Goal: Check status: Check status

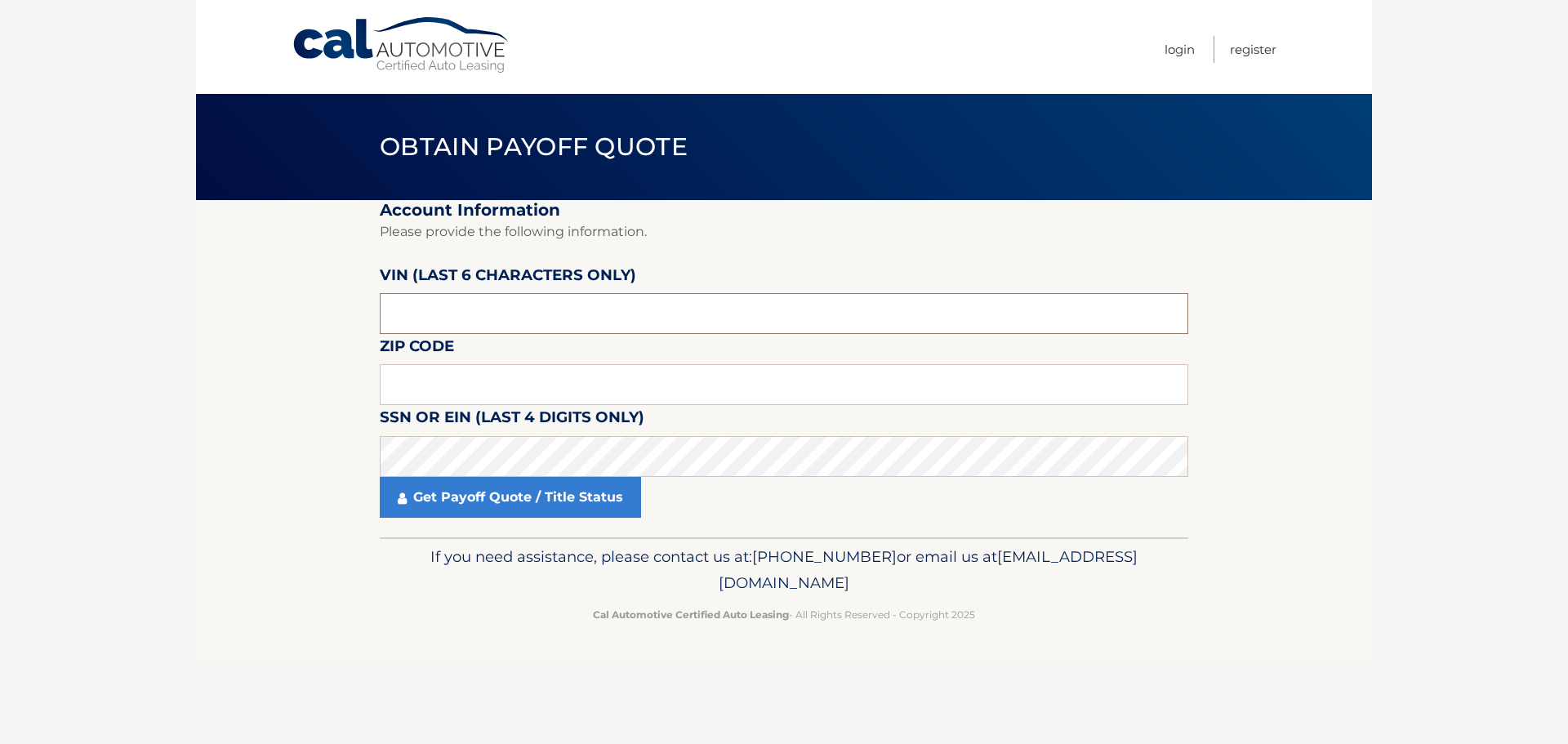
click at [491, 311] on input "text" at bounding box center [784, 313] width 809 height 41
type input "002672"
click at [704, 382] on input "text" at bounding box center [784, 384] width 809 height 41
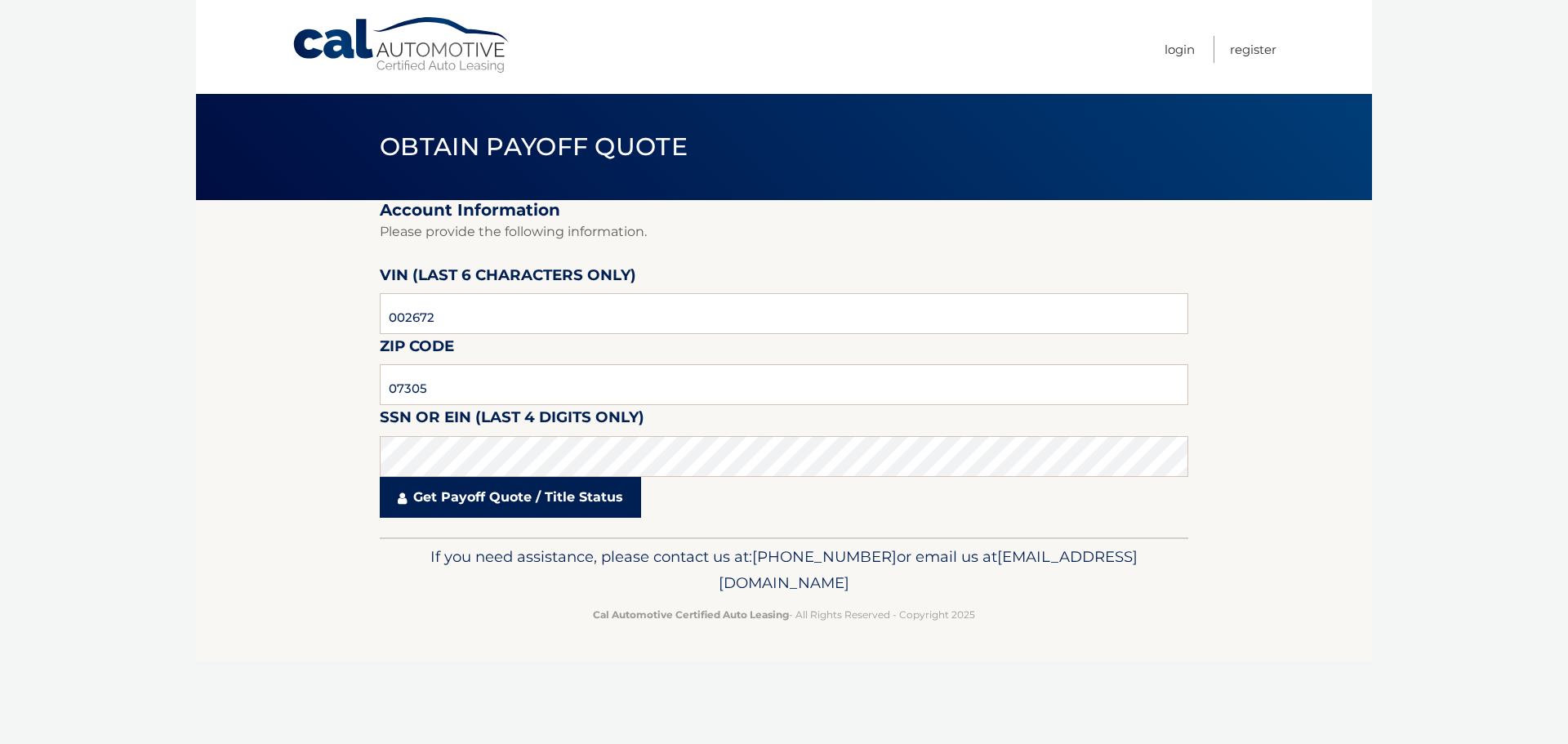
click at [437, 495] on link "Get Payoff Quote / Title Status" at bounding box center [510, 496] width 262 height 41
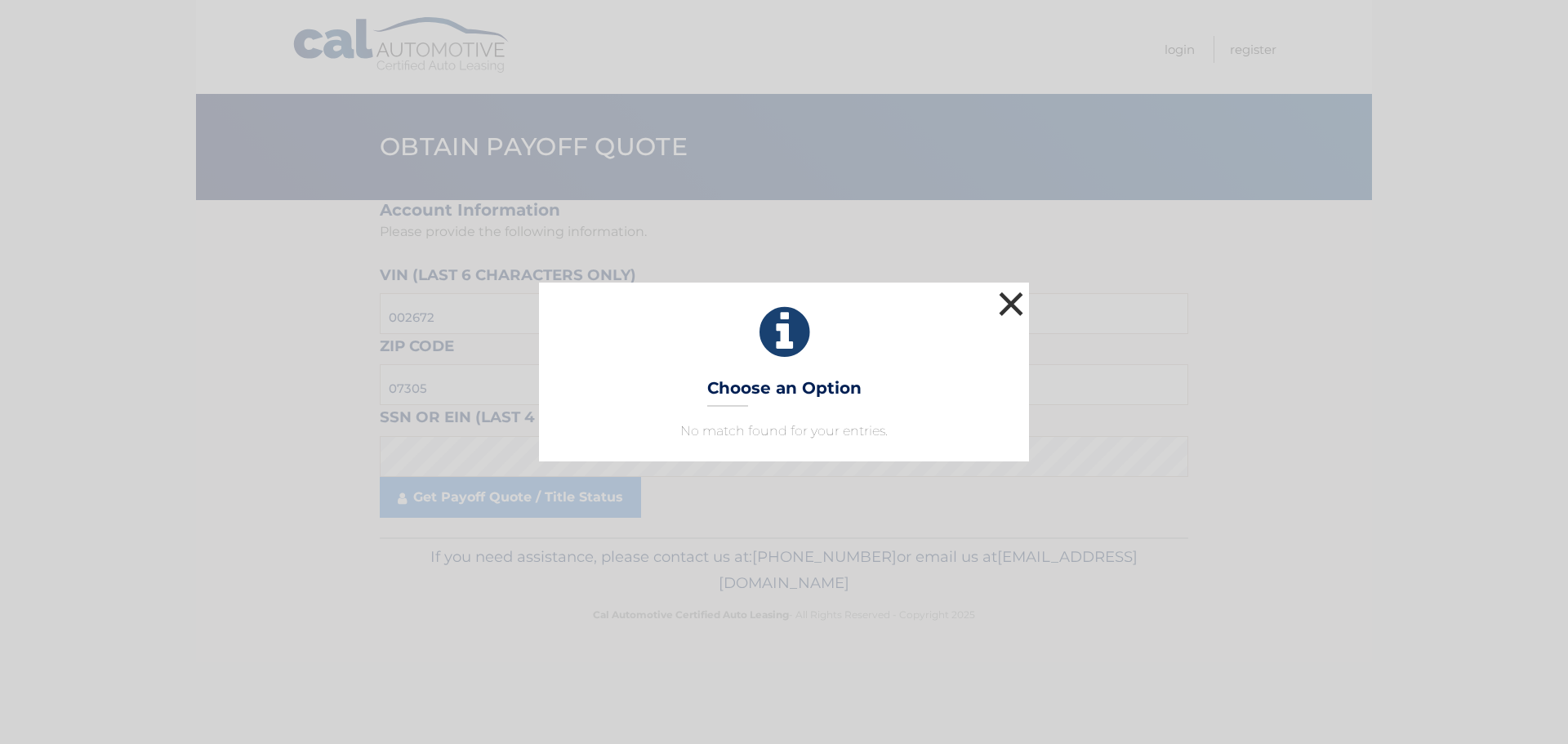
click at [1015, 289] on button "×" at bounding box center [1011, 303] width 33 height 33
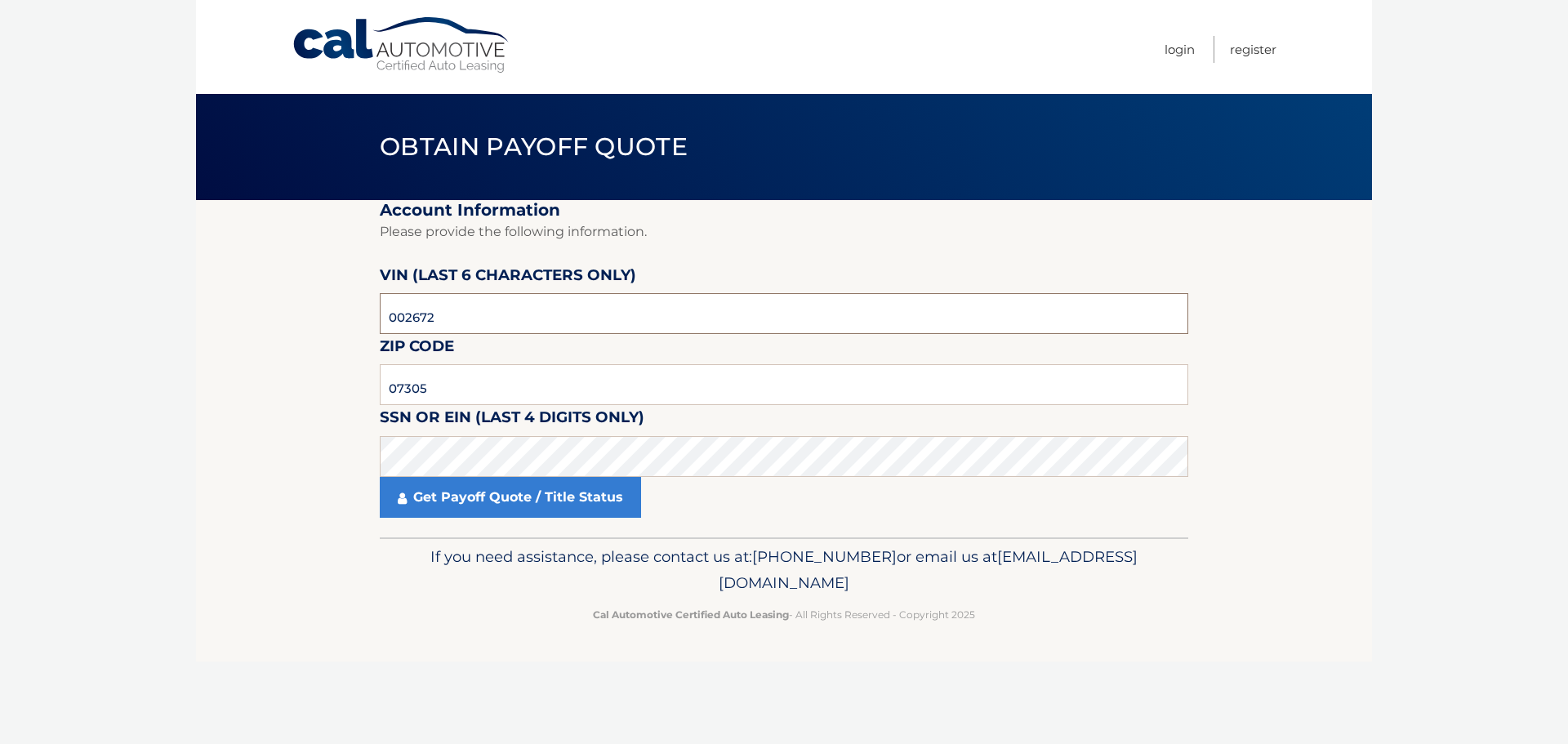
click at [491, 304] on input "002672" at bounding box center [784, 313] width 809 height 41
click at [458, 388] on input "07305" at bounding box center [784, 384] width 809 height 41
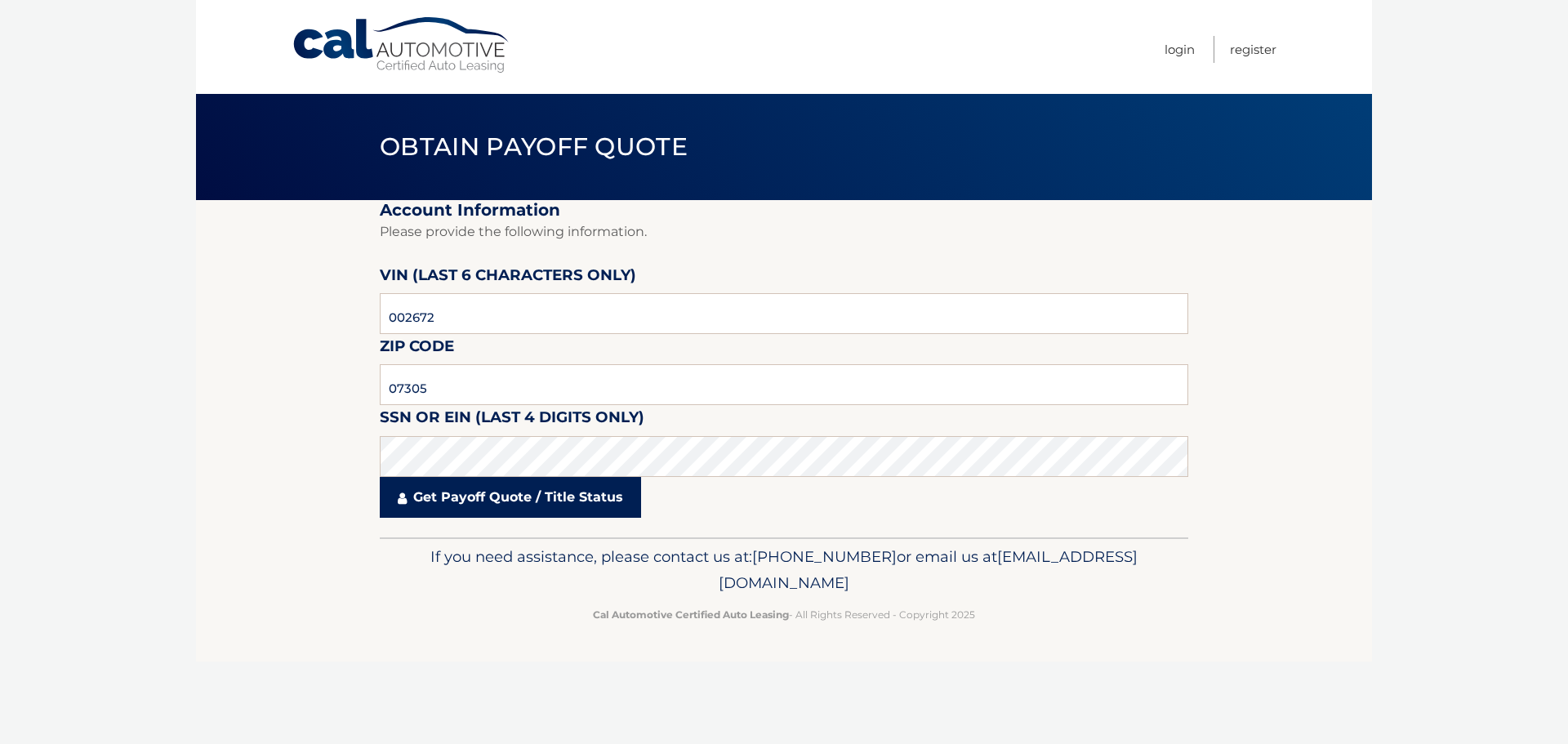
click at [532, 503] on link "Get Payoff Quote / Title Status" at bounding box center [510, 496] width 262 height 41
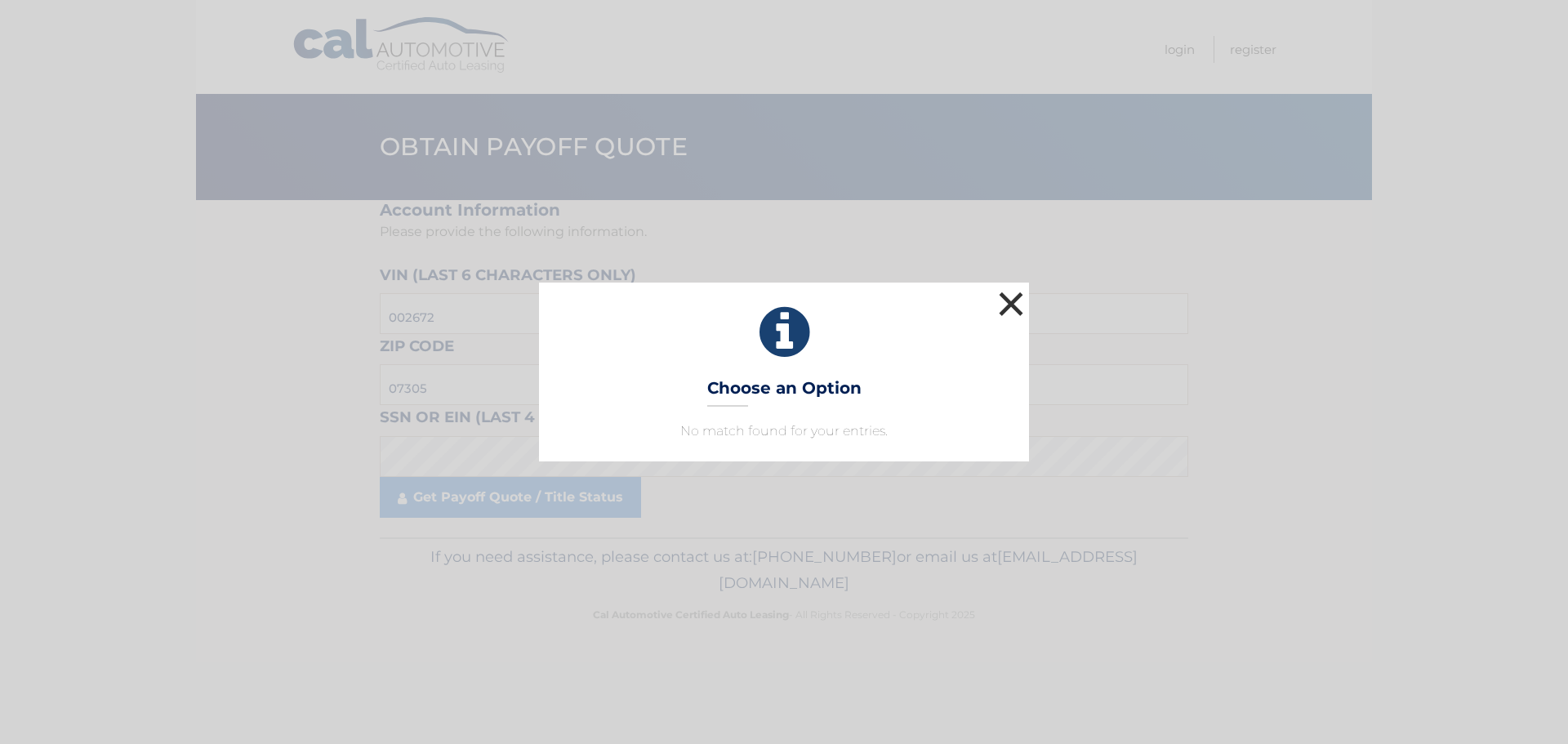
click at [1018, 305] on button "×" at bounding box center [1011, 303] width 33 height 33
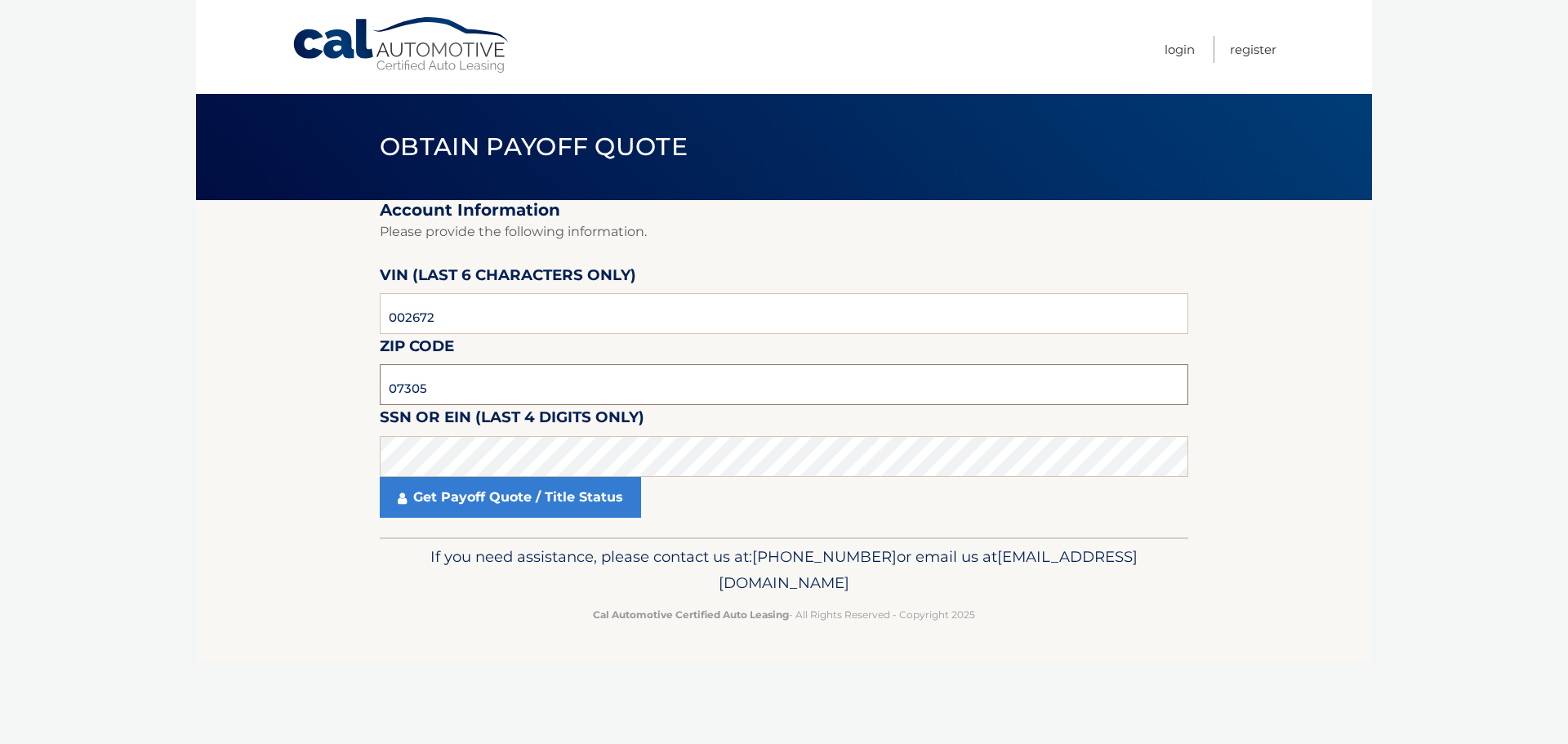
click at [546, 372] on input "07305" at bounding box center [784, 384] width 809 height 41
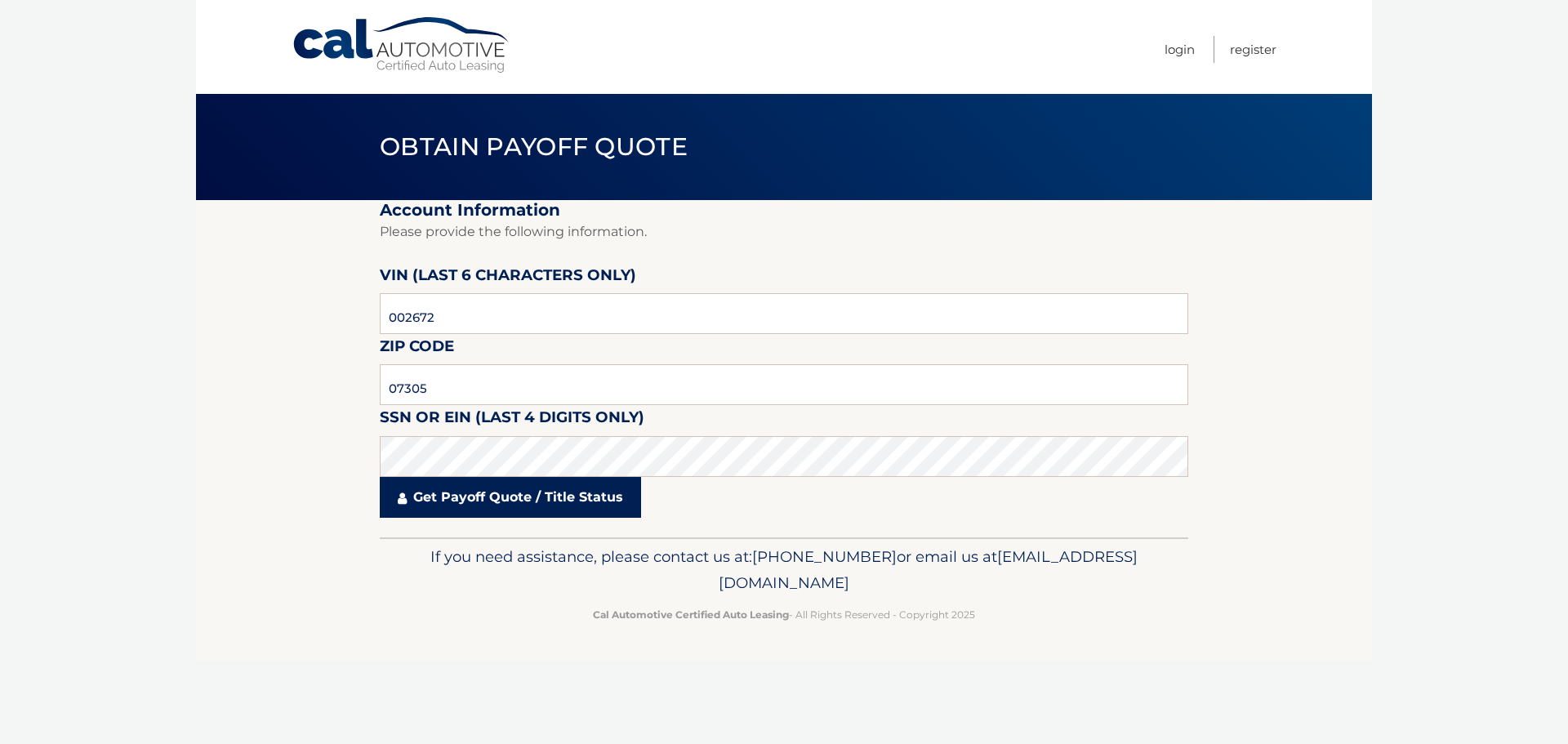
click at [439, 501] on link "Get Payoff Quote / Title Status" at bounding box center [510, 496] width 262 height 41
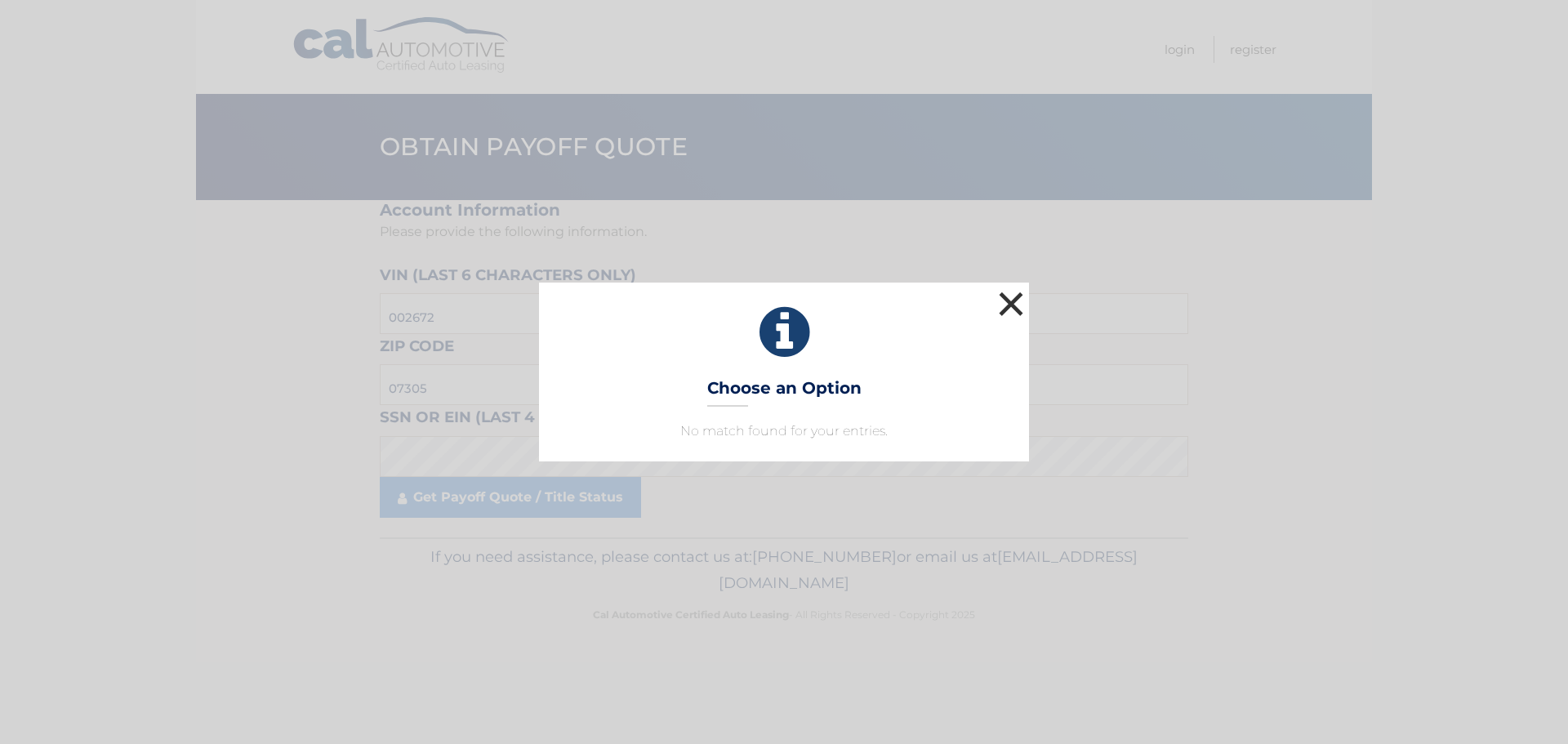
click at [1006, 300] on button "×" at bounding box center [1011, 303] width 33 height 33
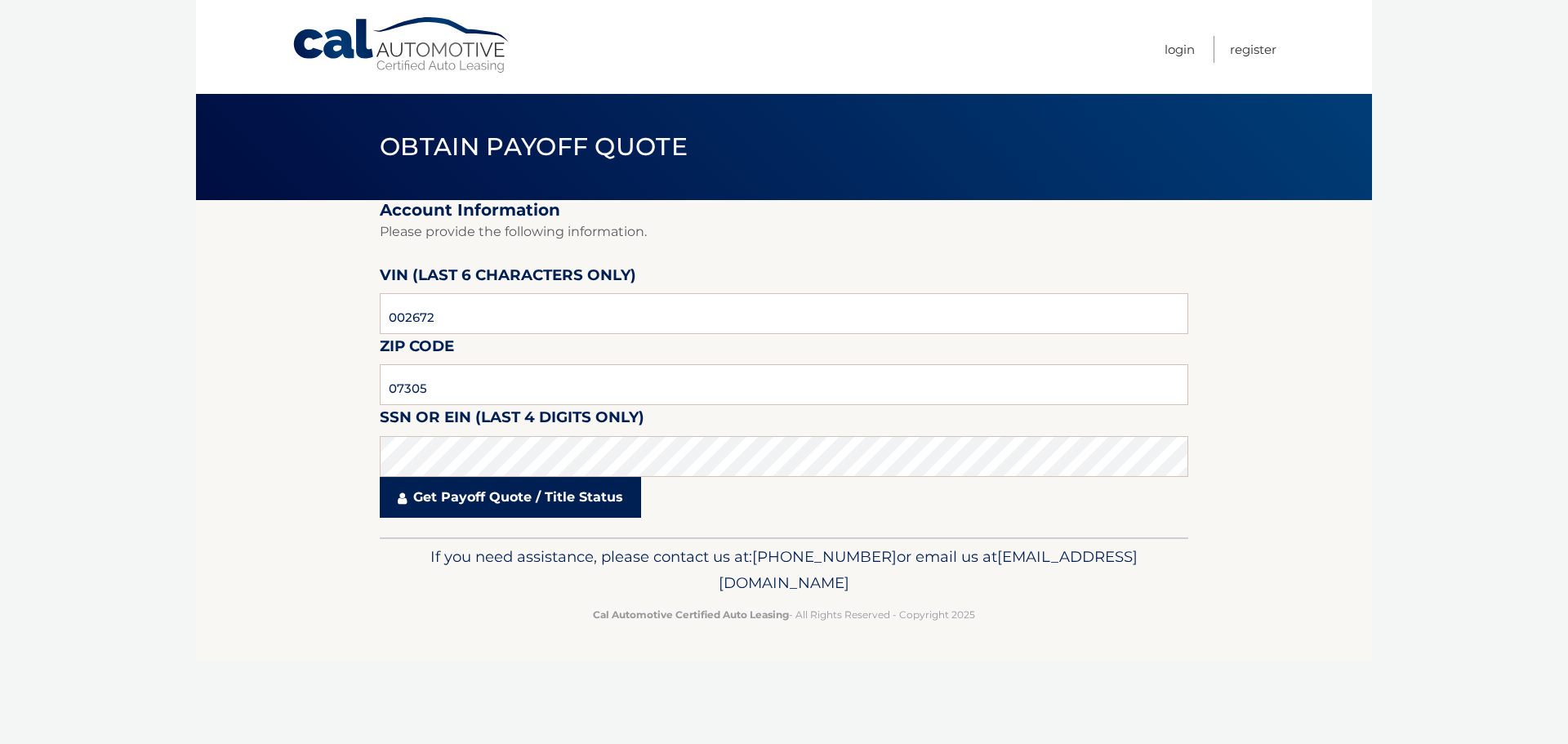
click at [427, 499] on link "Get Payoff Quote / Title Status" at bounding box center [510, 496] width 262 height 41
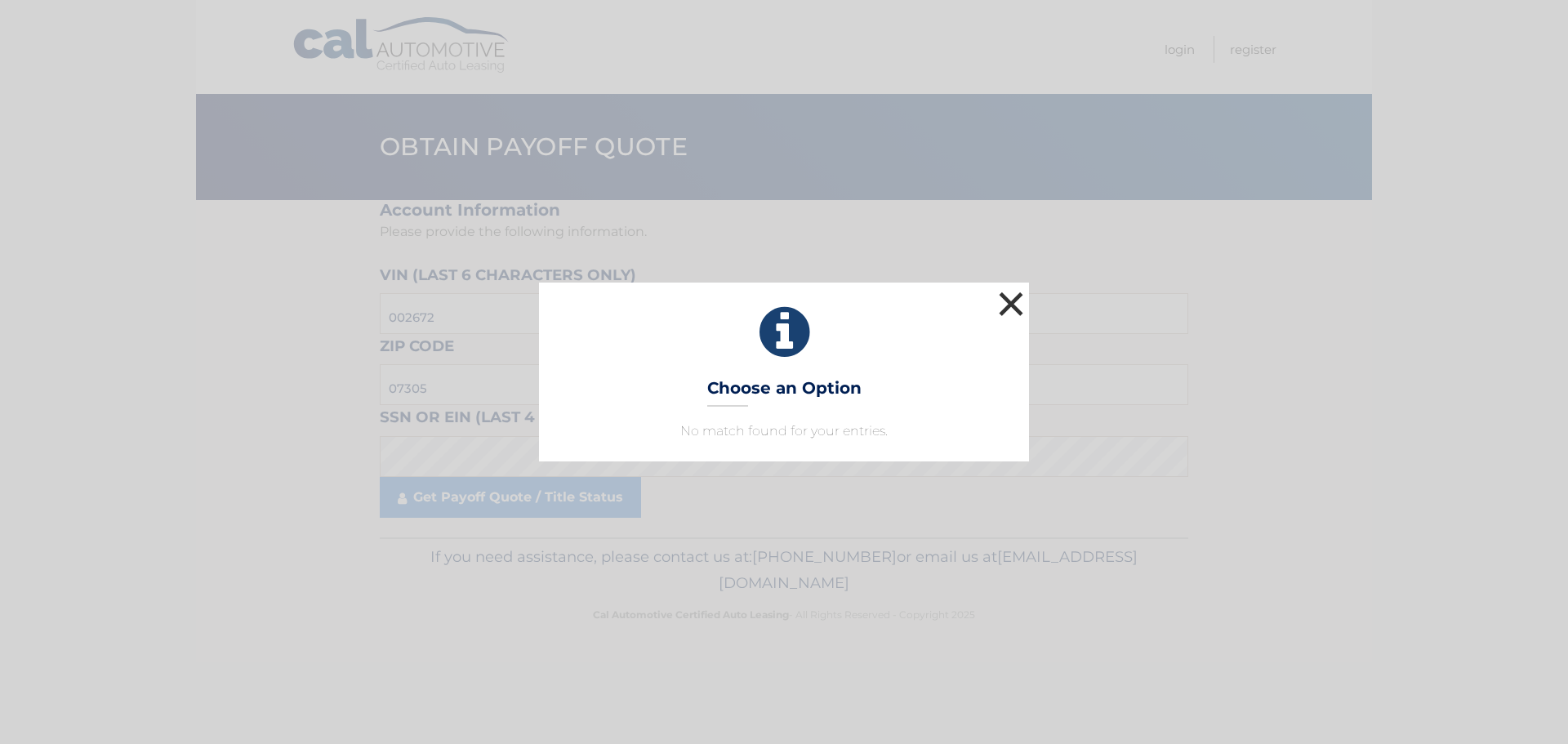
click at [1012, 299] on button "×" at bounding box center [1011, 303] width 33 height 33
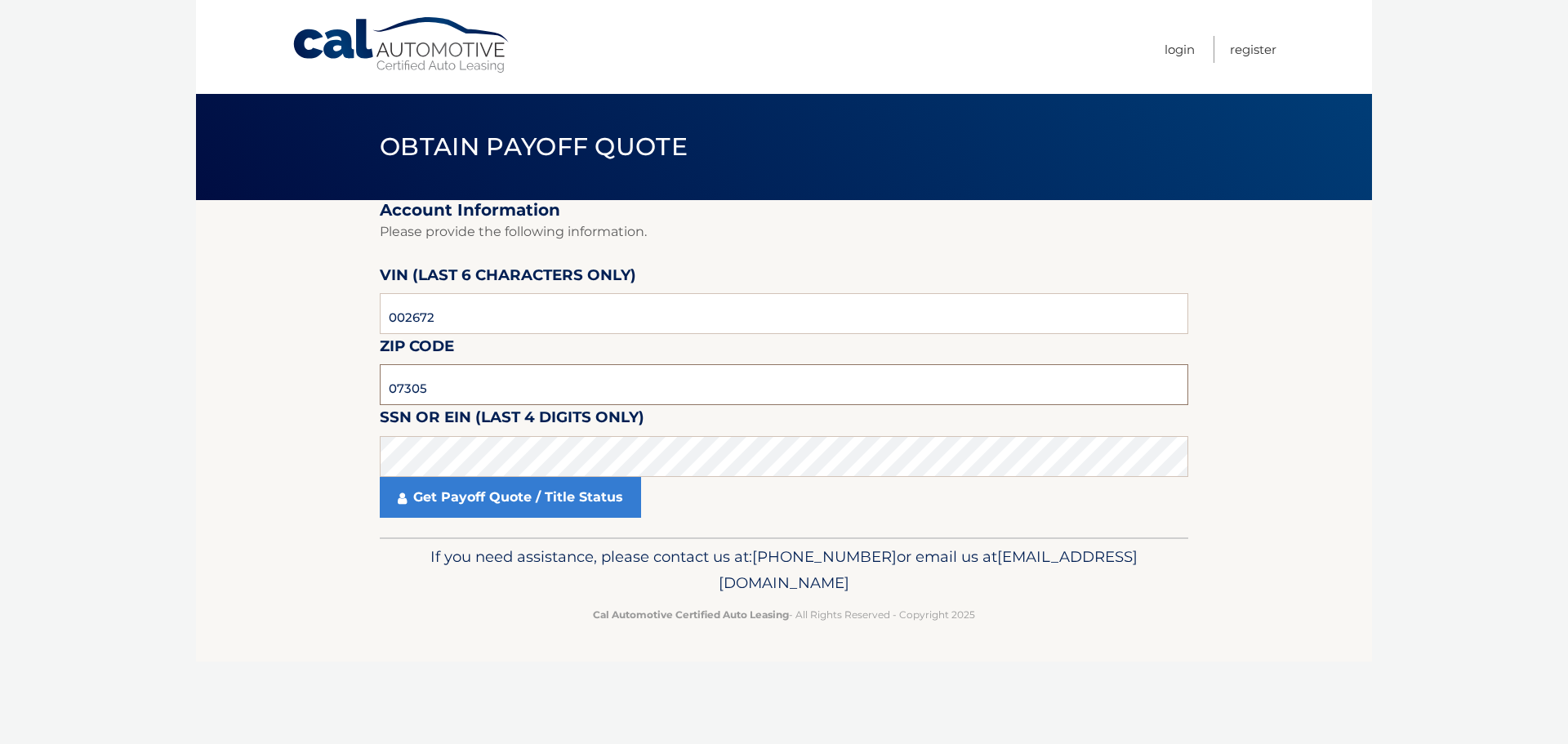
click at [504, 401] on input "07305" at bounding box center [784, 384] width 809 height 41
type input "07008"
click button "For Originating Dealer" at bounding box center [0, 0] width 0 height 0
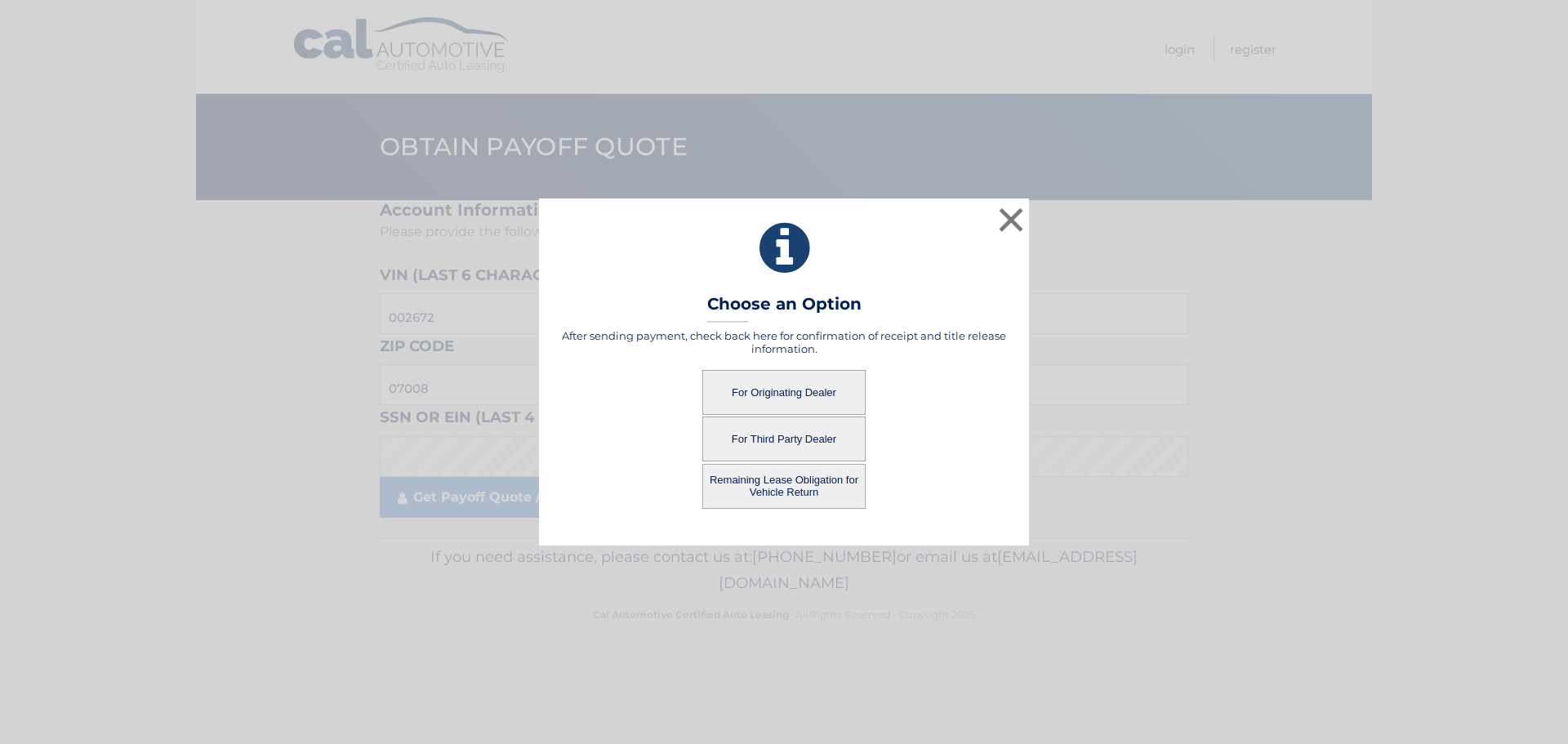
click at [753, 387] on button "For Originating Dealer" at bounding box center [784, 391] width 164 height 45
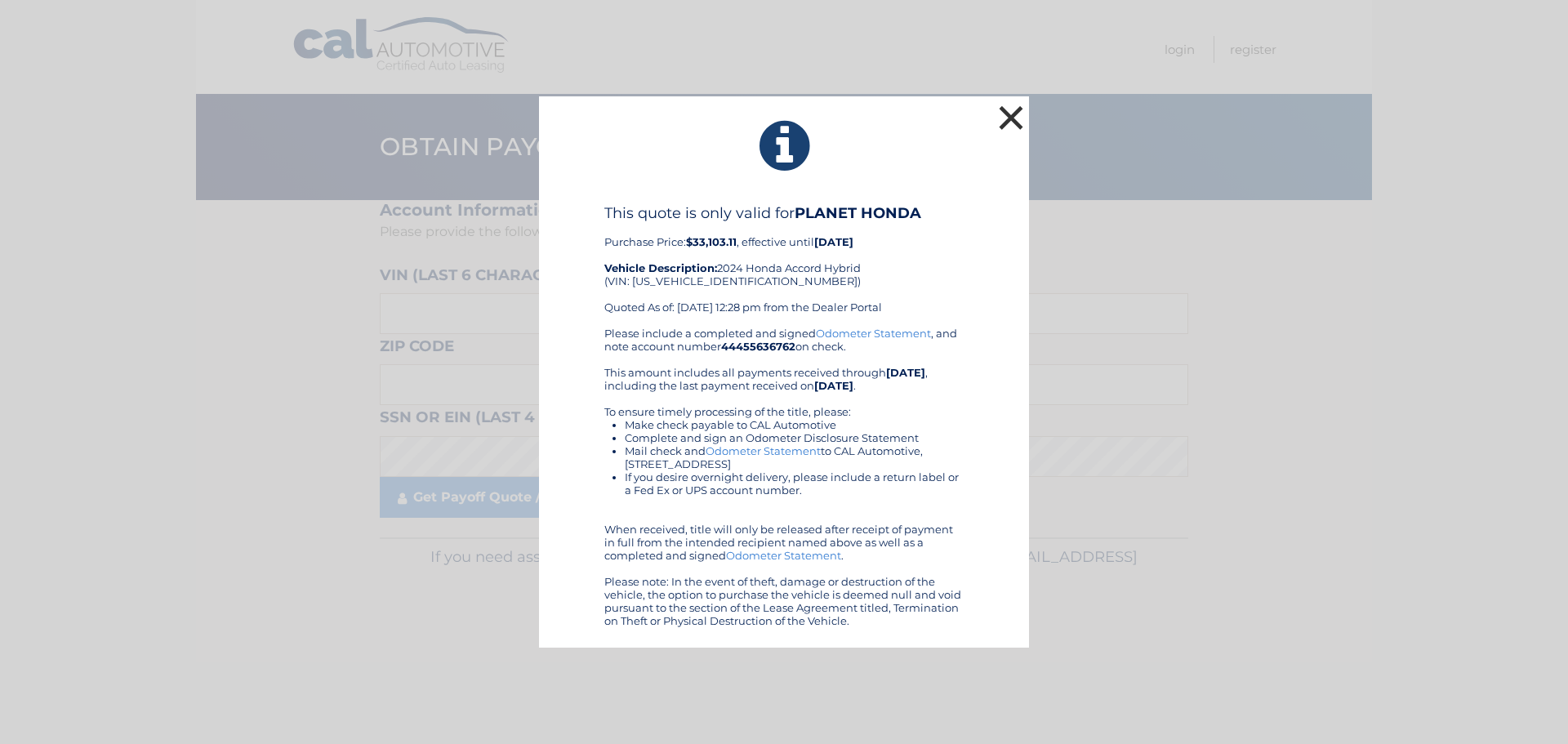
click at [1003, 112] on button "×" at bounding box center [1011, 117] width 33 height 33
